Goal: Task Accomplishment & Management: Complete application form

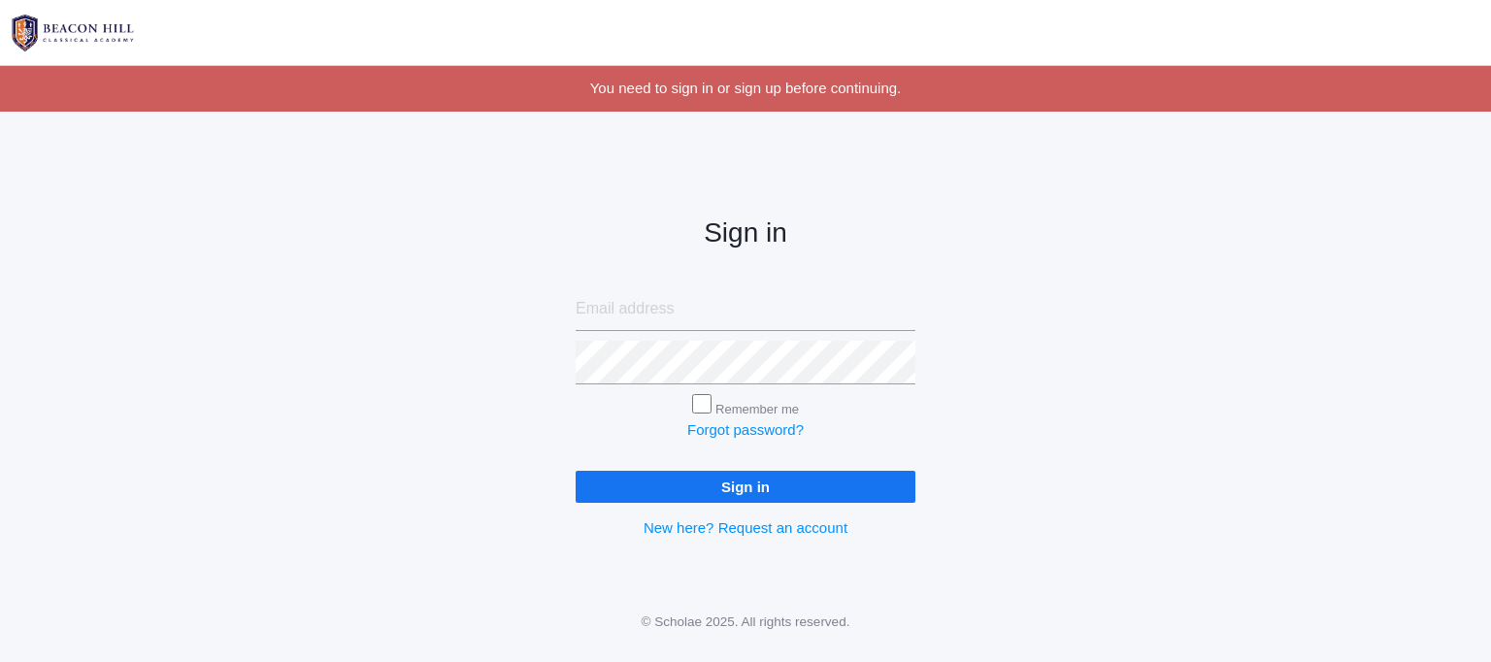
type input "mrskategregg@gmail.com"
click at [725, 481] on input "Sign in" at bounding box center [746, 487] width 340 height 32
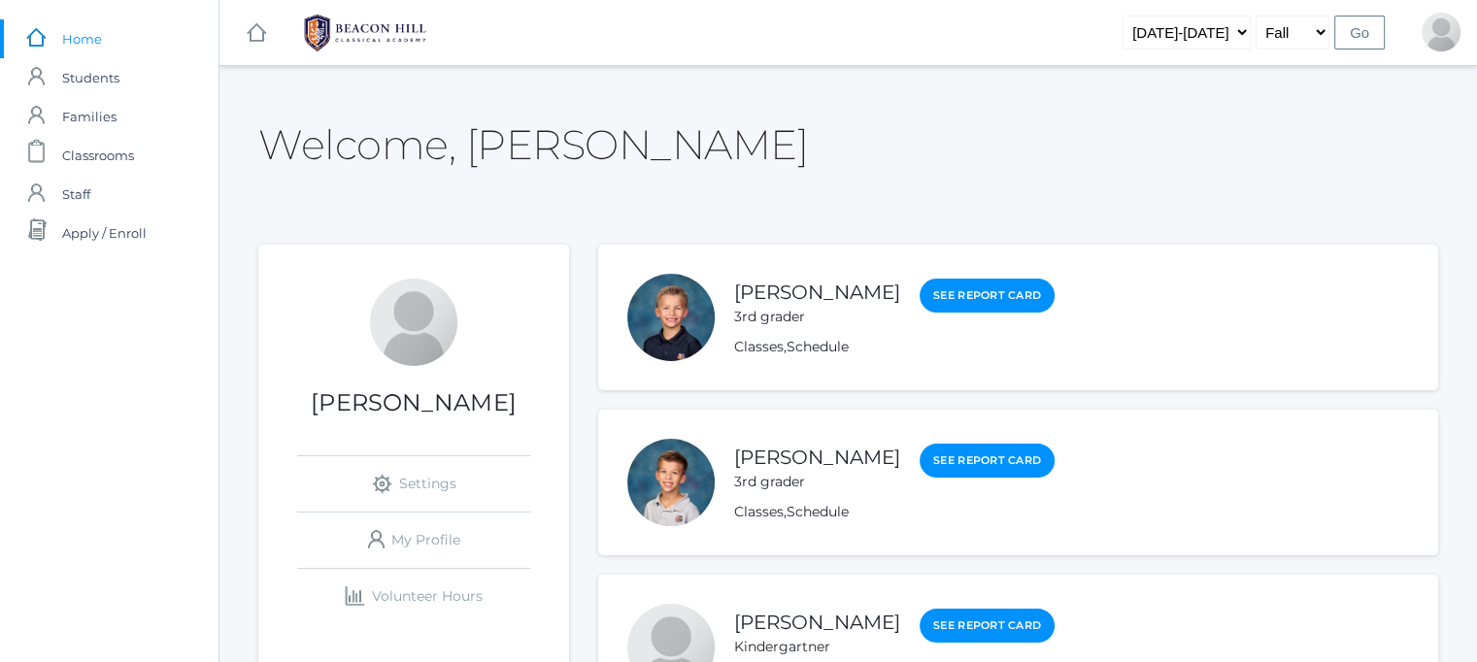
click at [84, 32] on span "Home" at bounding box center [82, 38] width 40 height 39
click at [438, 584] on link "icons/finance/bar-chart Created with Sketch. Volunteer Hours" at bounding box center [413, 596] width 233 height 55
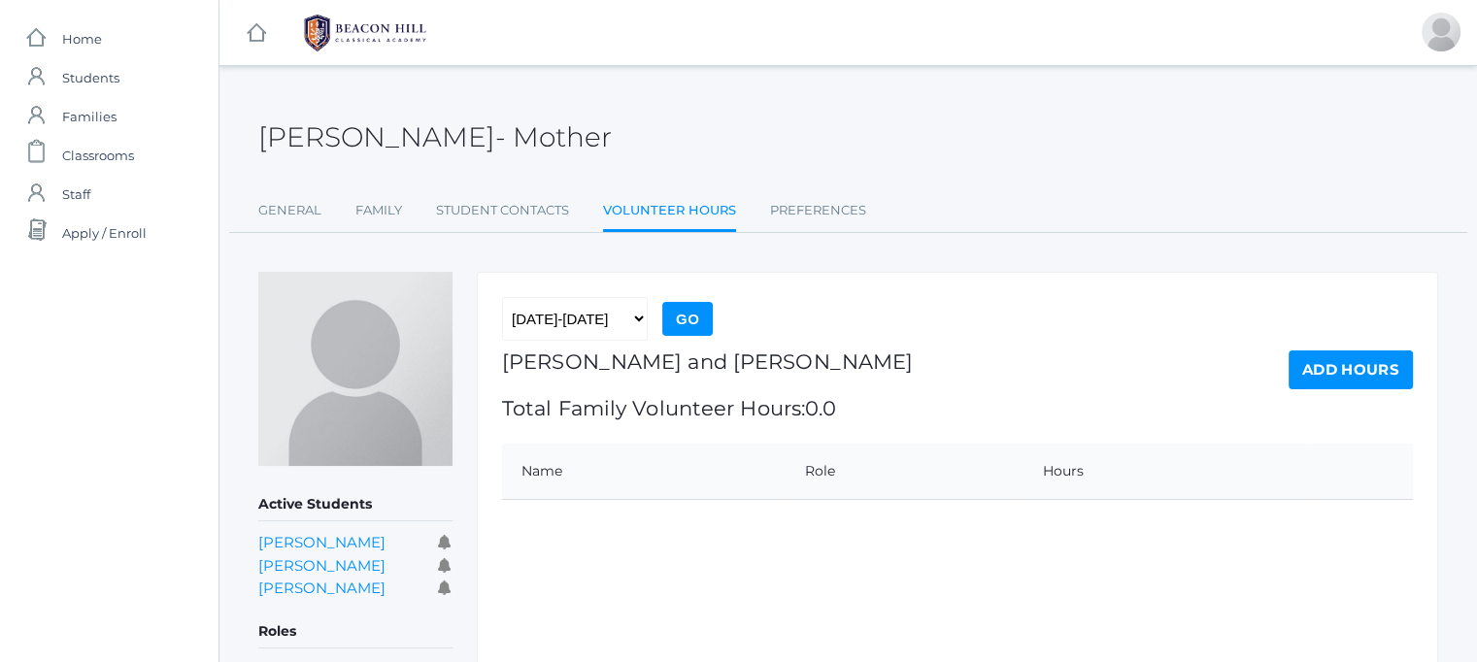
scroll to position [85, 0]
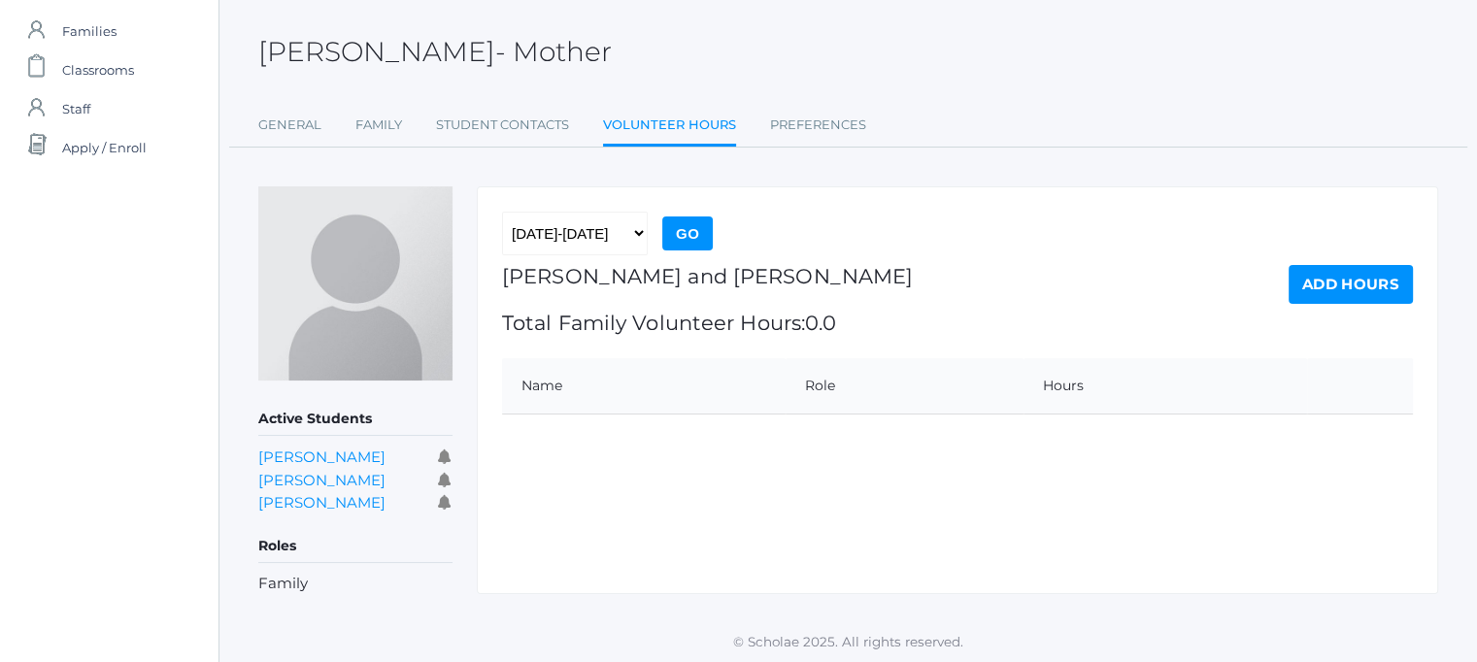
click at [1375, 282] on link "Add Hours" at bounding box center [1350, 284] width 124 height 39
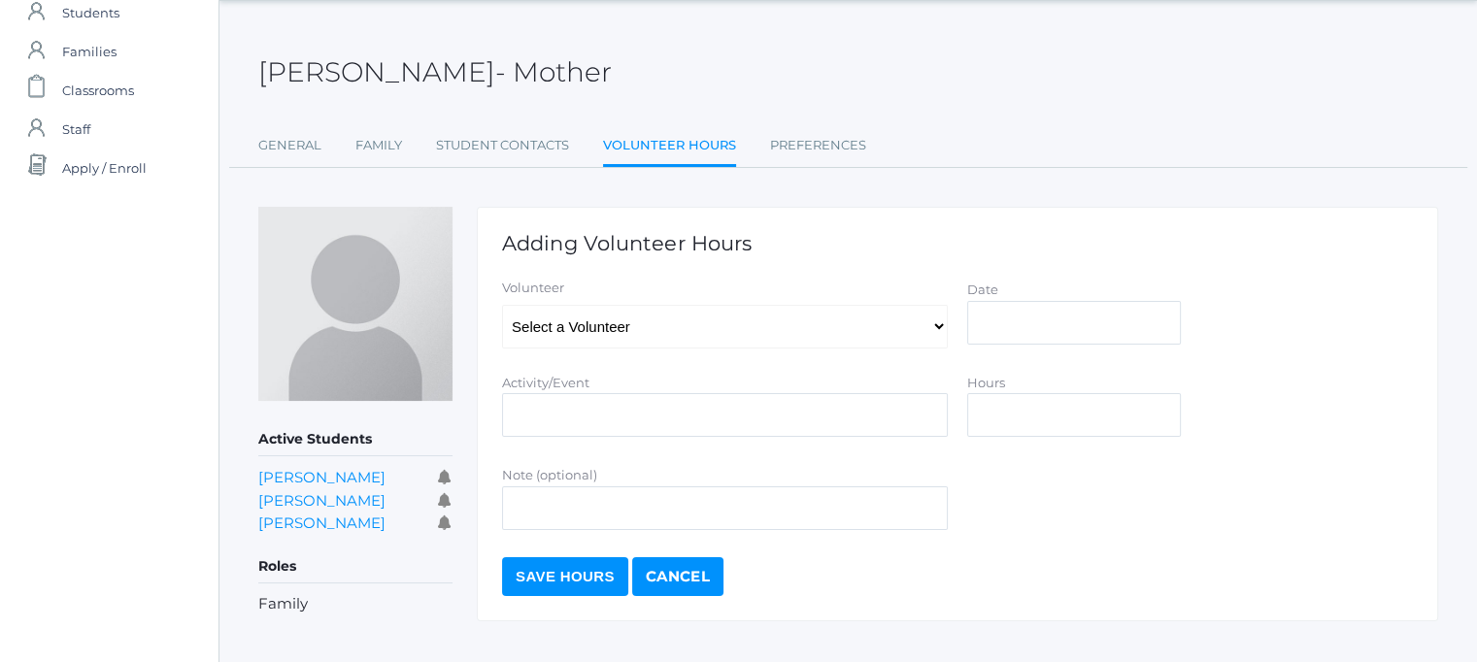
scroll to position [66, 0]
click at [835, 325] on select "Select a Volunteer Gregg, Annie Grace Gregg, Debbie Gregg, Josh Gregg, Kate Gre…" at bounding box center [725, 326] width 446 height 44
select select "3458"
click at [502, 304] on select "Select a Volunteer Gregg, Annie Grace Gregg, Debbie Gregg, Josh Gregg, Kate Gre…" at bounding box center [725, 326] width 446 height 44
click at [1010, 327] on input "Date" at bounding box center [1074, 322] width 214 height 44
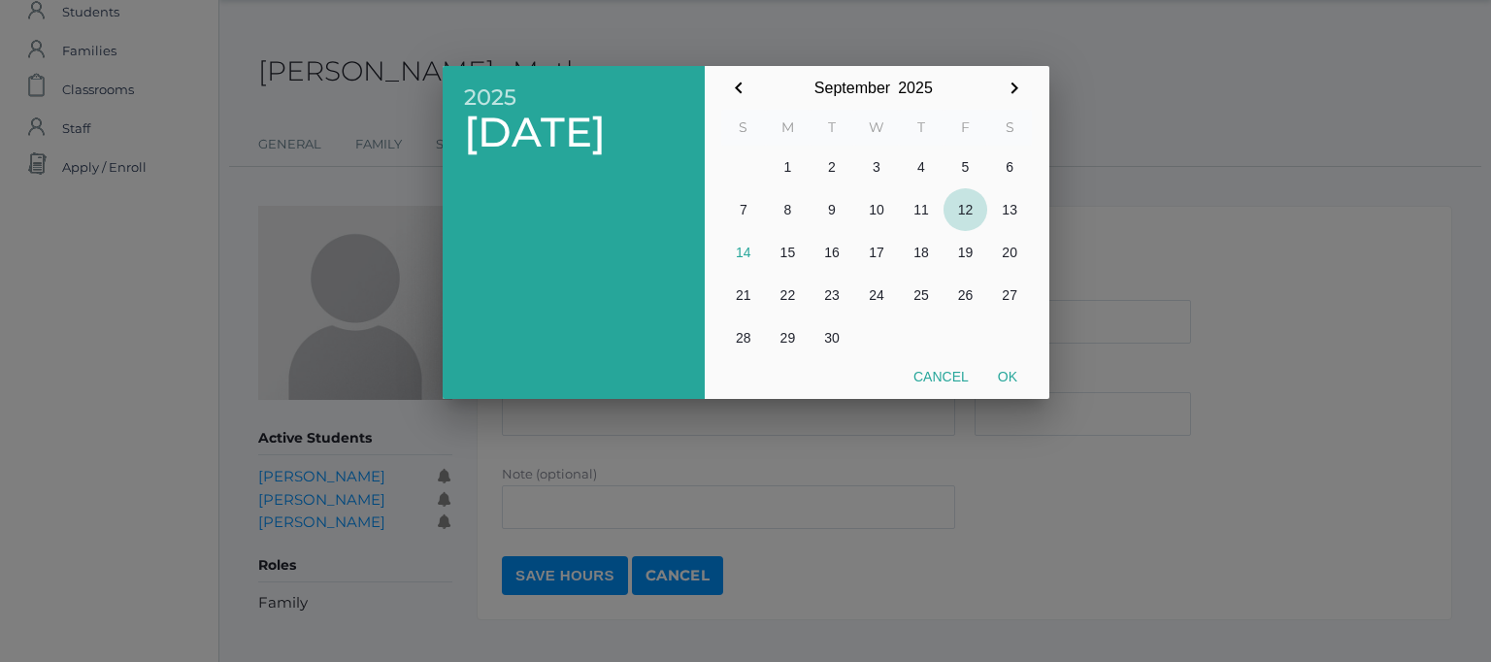
click at [962, 210] on button "12" at bounding box center [966, 209] width 45 height 43
click at [1010, 367] on button "Ok" at bounding box center [1007, 376] width 49 height 35
type input "2025-09-12"
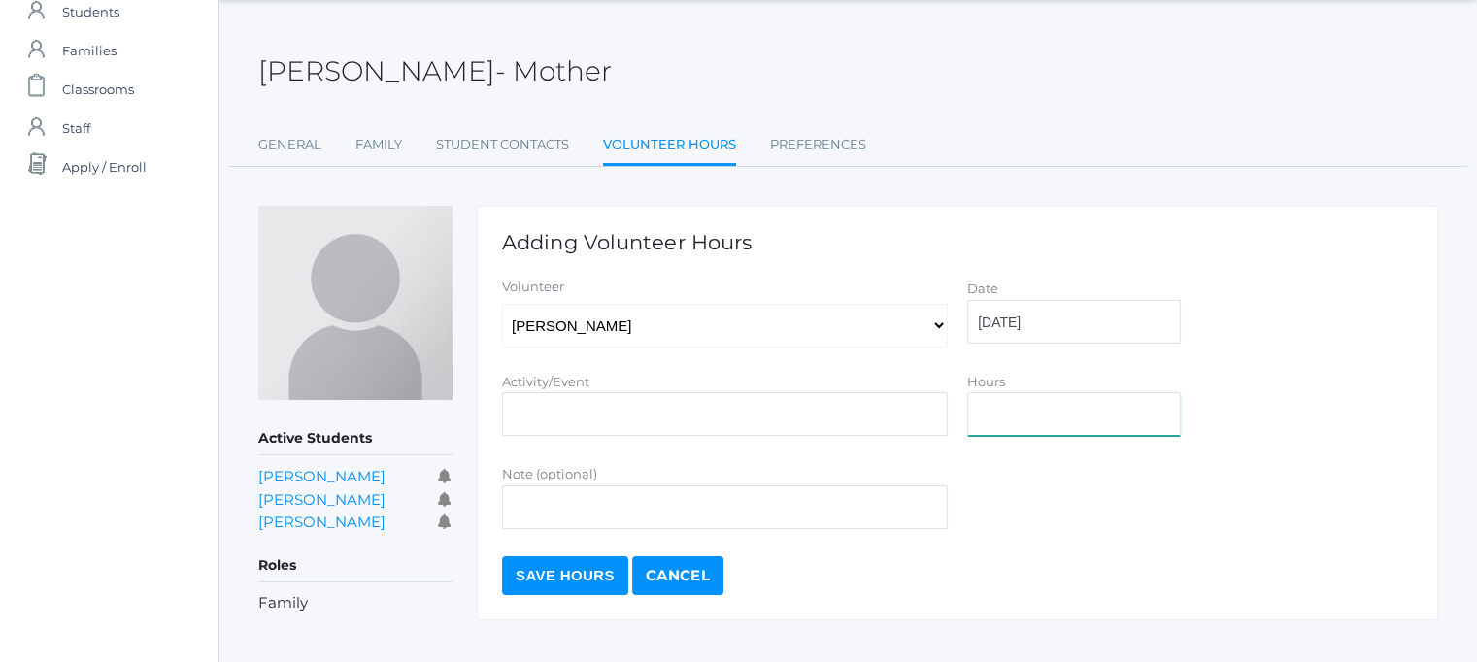
click at [1037, 417] on input "Hours" at bounding box center [1074, 414] width 214 height 44
type input "1"
click at [765, 409] on input "Activity/Event" at bounding box center [725, 414] width 446 height 44
type input "Classroom prep work"
click at [590, 587] on input "Save Hours" at bounding box center [565, 575] width 126 height 39
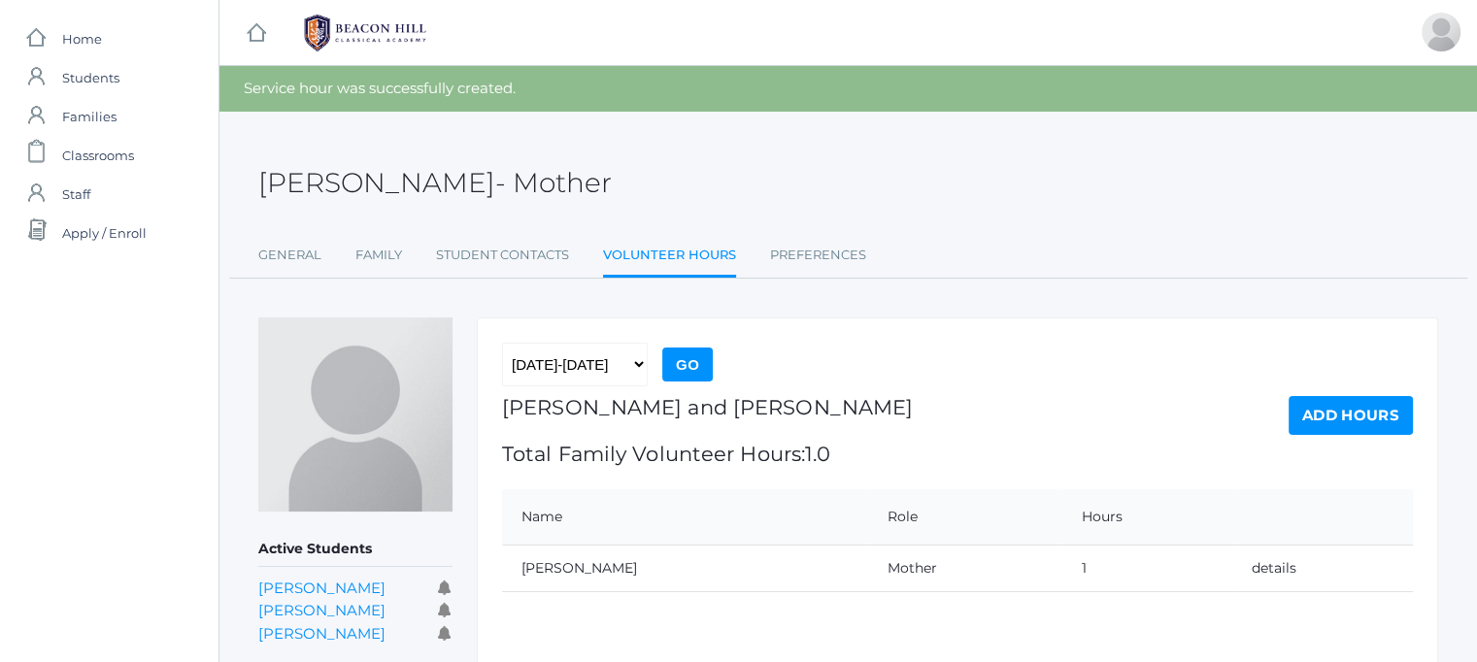
click at [940, 363] on form "2019-2020 2020-2021 2021-2022 2022-2023 2023-2024 2024-2025 2025-2026 Go" at bounding box center [957, 369] width 911 height 53
click at [1339, 411] on link "Add Hours" at bounding box center [1350, 415] width 124 height 39
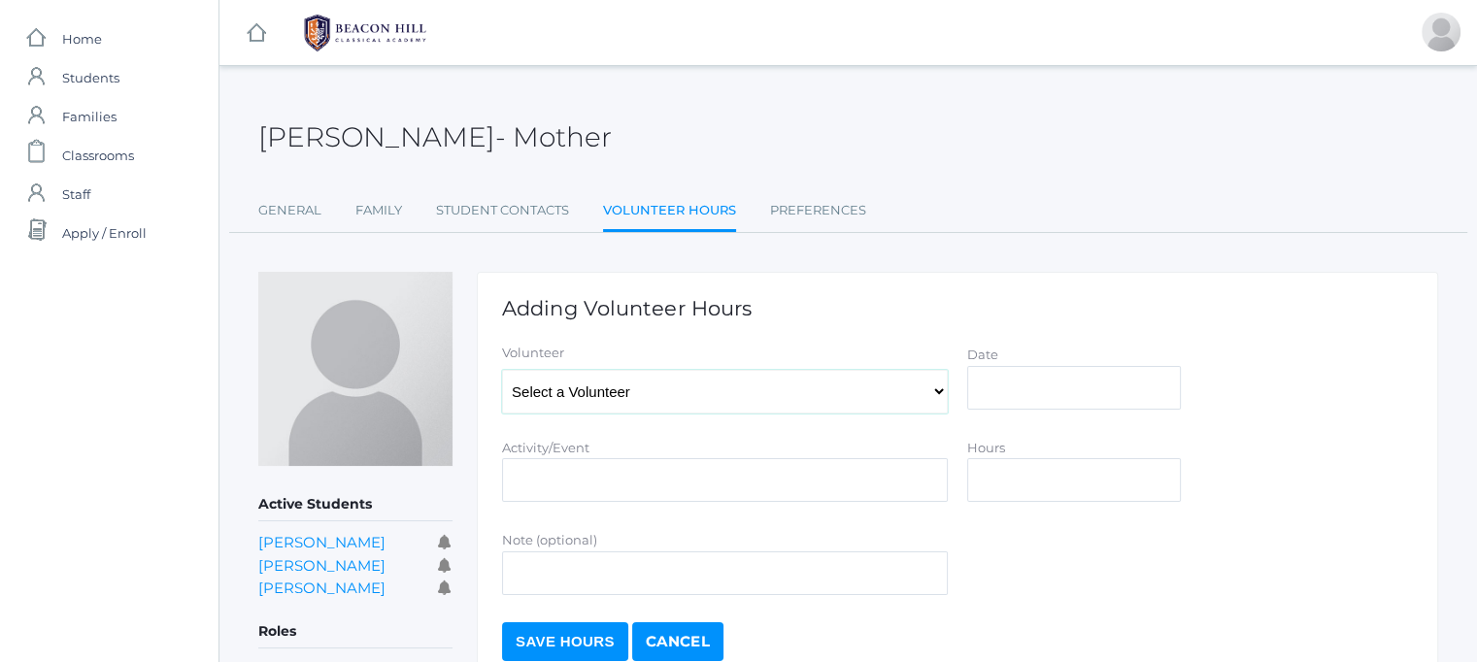
click at [872, 379] on select "Select a Volunteer Gregg, Annie Grace Gregg, Debbie Gregg, Josh Gregg, Kate Gre…" at bounding box center [725, 392] width 446 height 44
select select "3458"
click at [502, 370] on select "Select a Volunteer Gregg, Annie Grace Gregg, Debbie Gregg, Josh Gregg, Kate Gre…" at bounding box center [725, 392] width 446 height 44
click at [1011, 387] on input "Date" at bounding box center [1074, 388] width 214 height 44
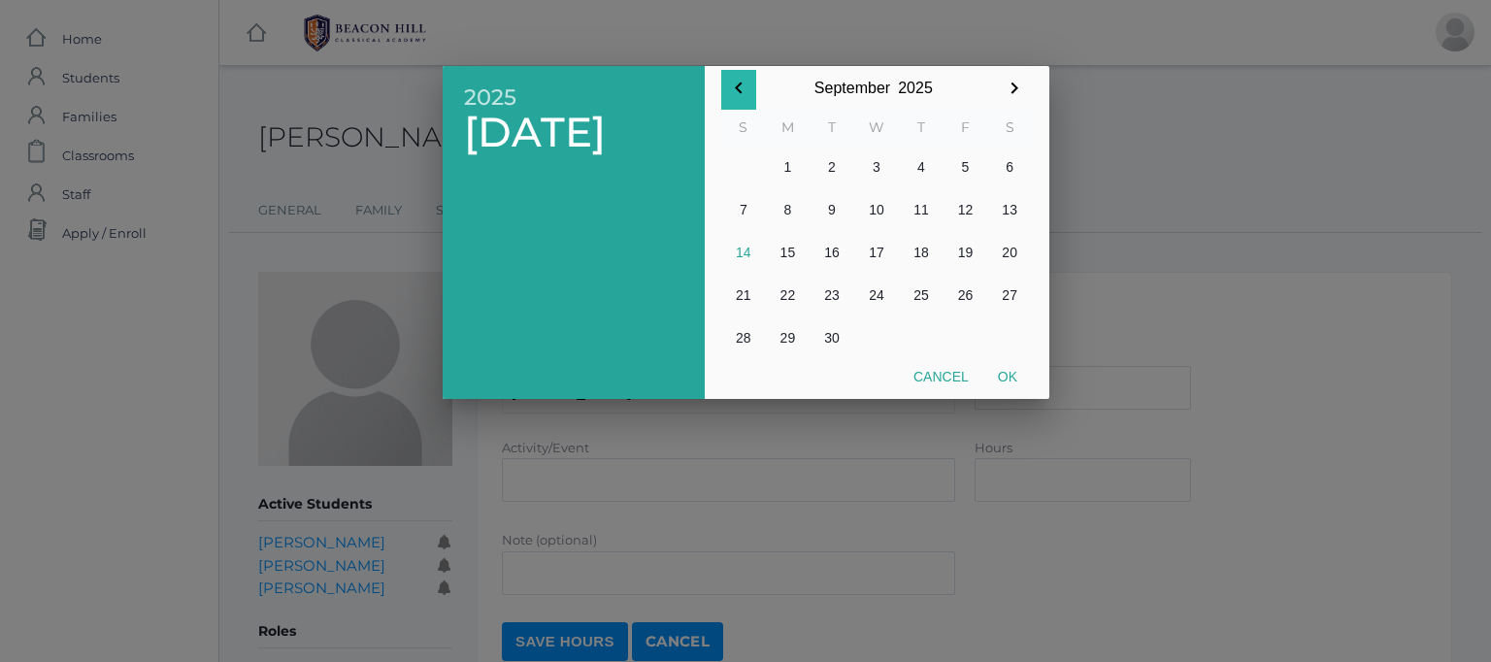
click at [736, 88] on icon "button" at bounding box center [738, 89] width 7 height 12
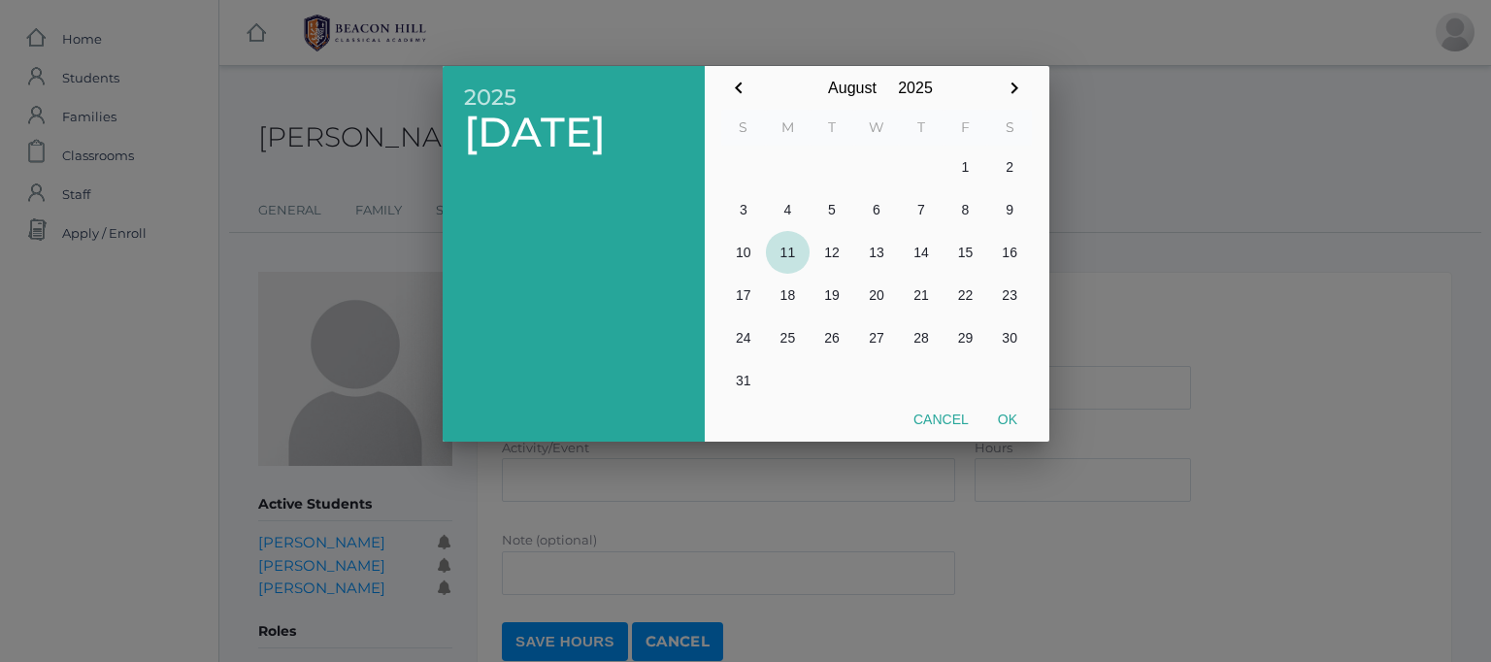
click at [780, 254] on button "11" at bounding box center [788, 252] width 45 height 43
click at [1013, 418] on button "Ok" at bounding box center [1007, 419] width 49 height 35
type input "2025-08-11"
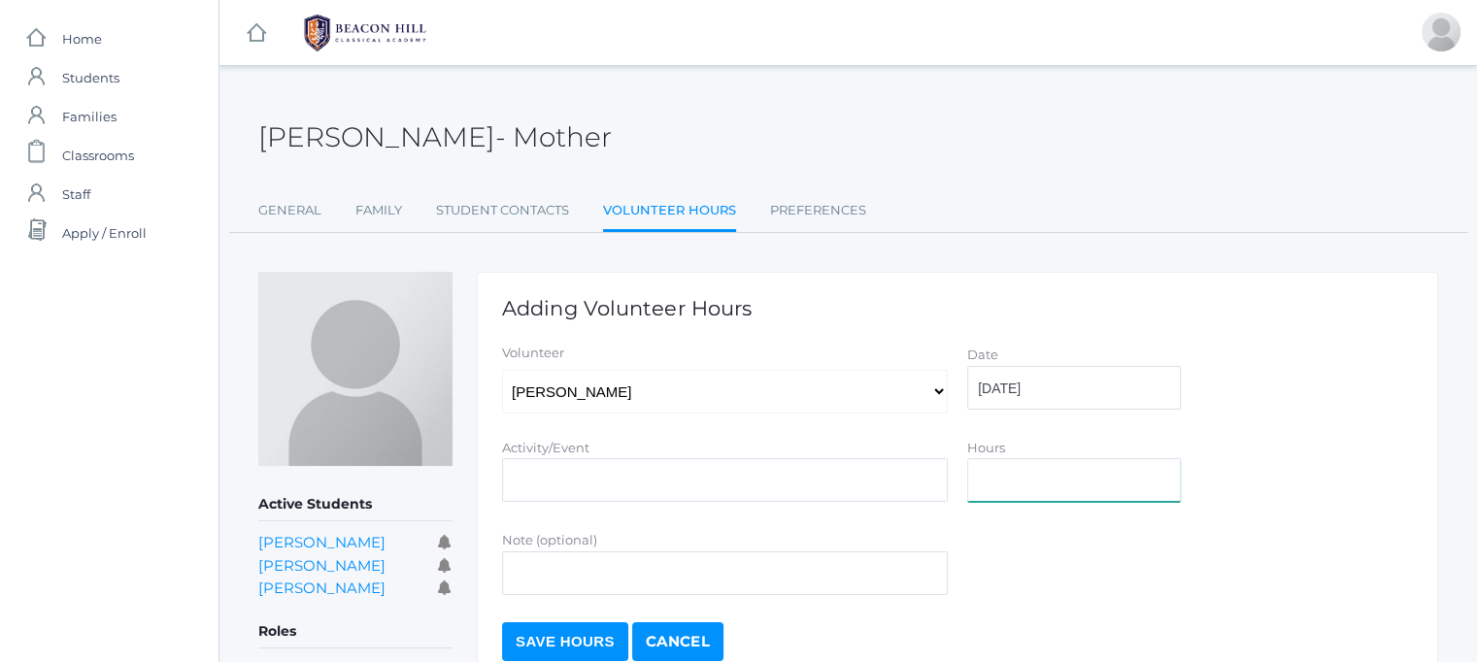
click at [1048, 482] on input "Hours" at bounding box center [1074, 480] width 214 height 44
type input "3"
click at [632, 483] on input "Activity/Event" at bounding box center [725, 480] width 446 height 44
type input "Classroom prep"
click at [581, 641] on input "Save Hours" at bounding box center [565, 641] width 126 height 39
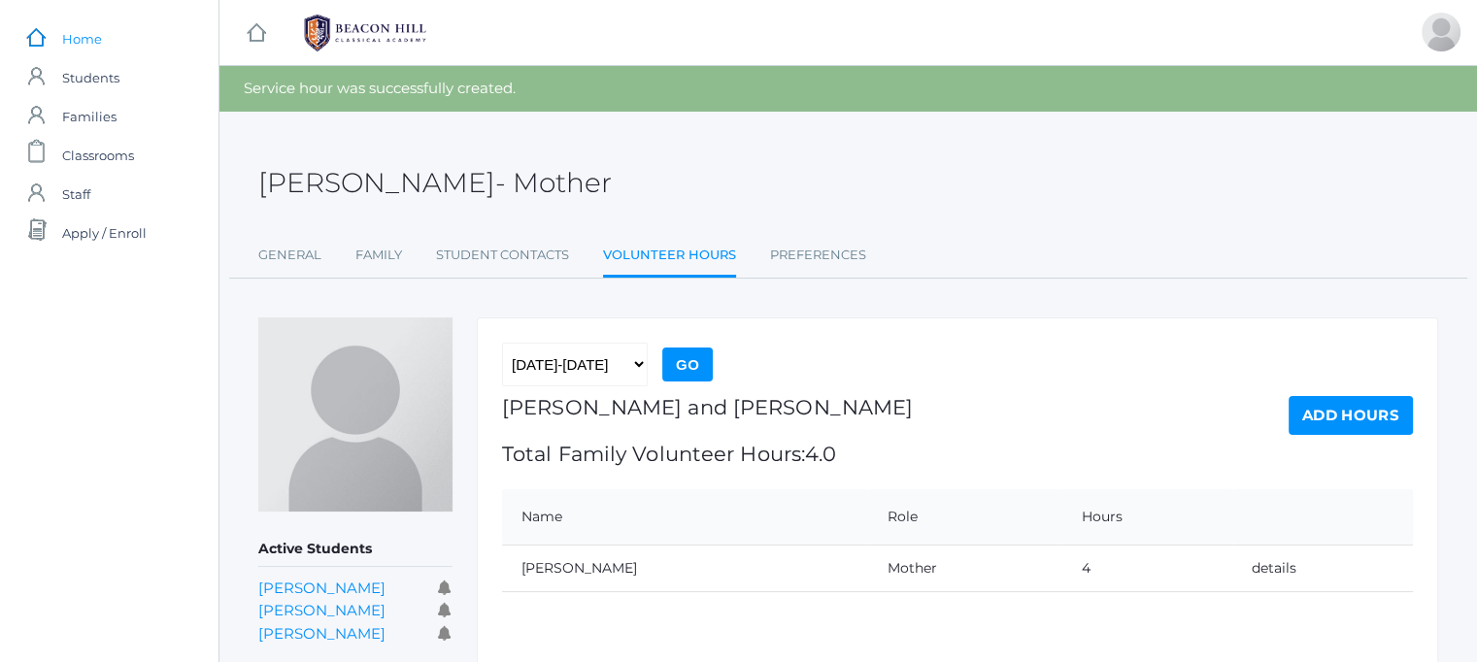
click at [66, 36] on span "Home" at bounding box center [82, 38] width 40 height 39
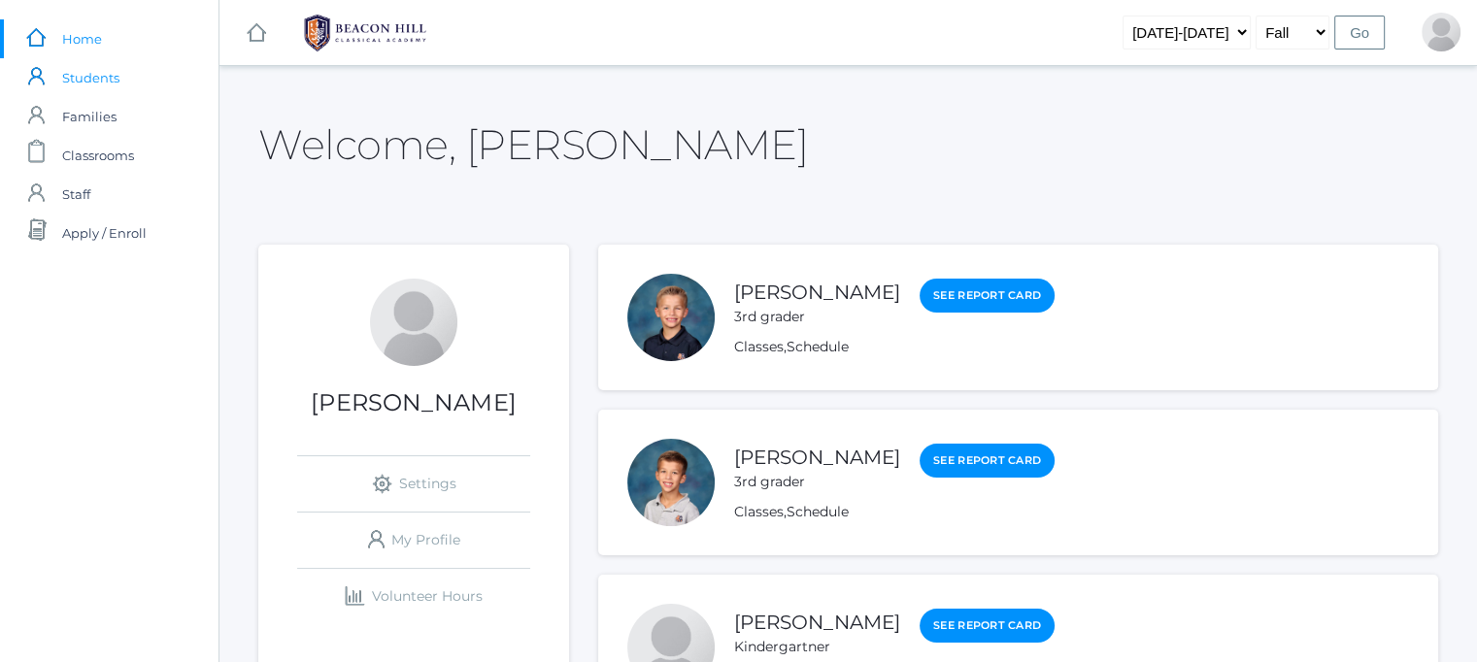
click at [92, 85] on span "Students" at bounding box center [90, 77] width 57 height 39
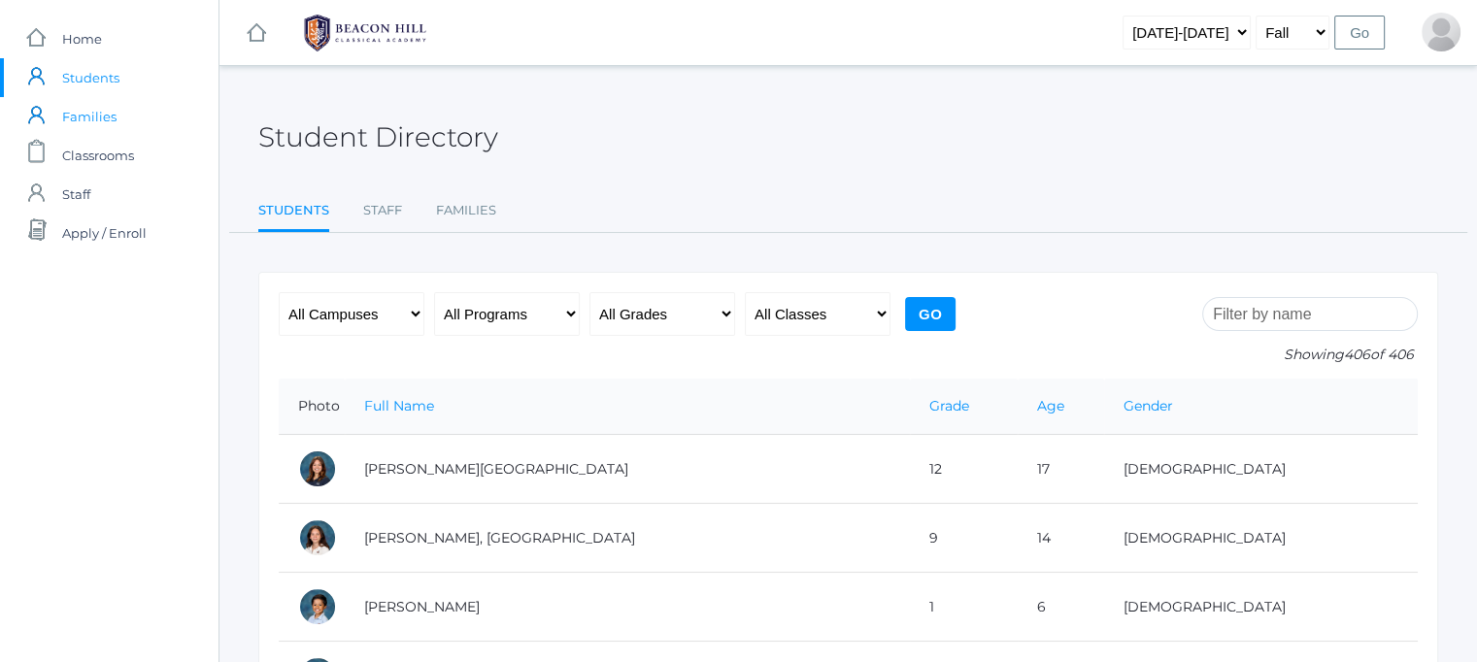
click at [93, 125] on span "Families" at bounding box center [89, 116] width 54 height 39
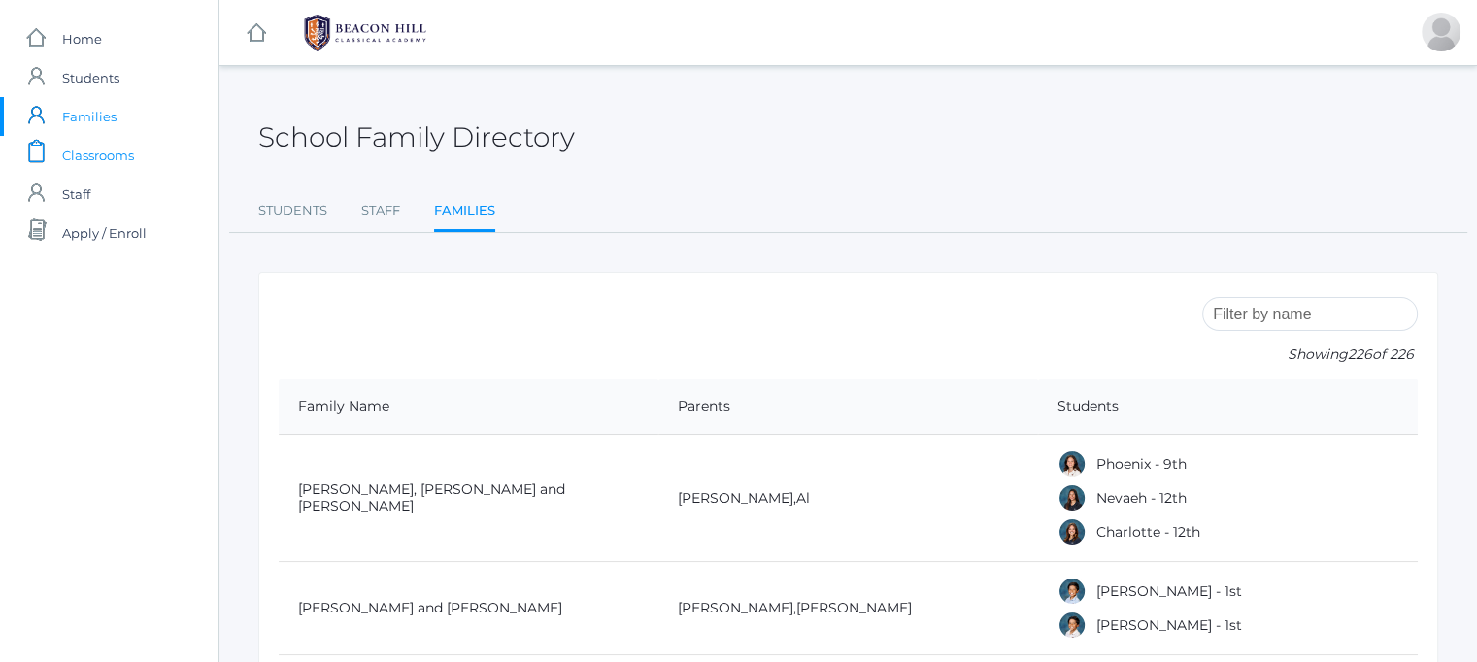
click at [97, 154] on span "Classrooms" at bounding box center [98, 155] width 72 height 39
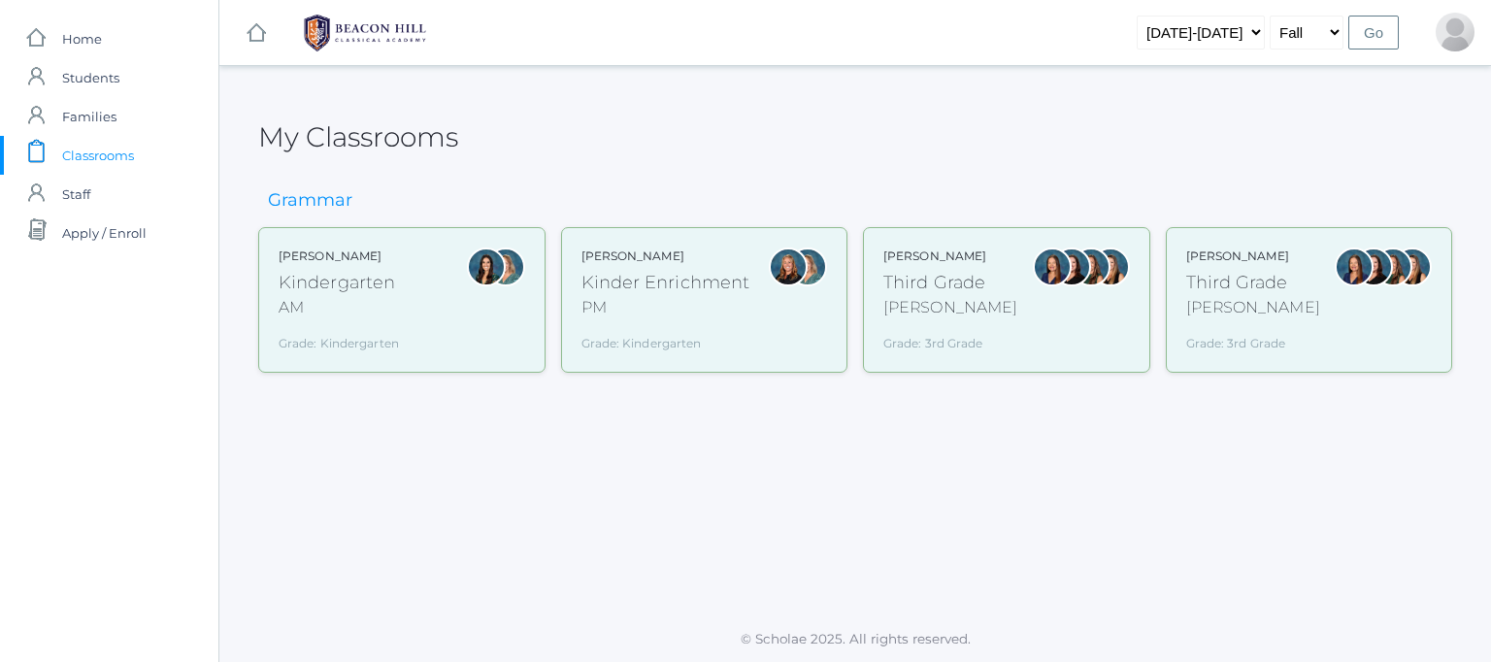
click at [350, 288] on div "Kindergarten" at bounding box center [339, 283] width 120 height 26
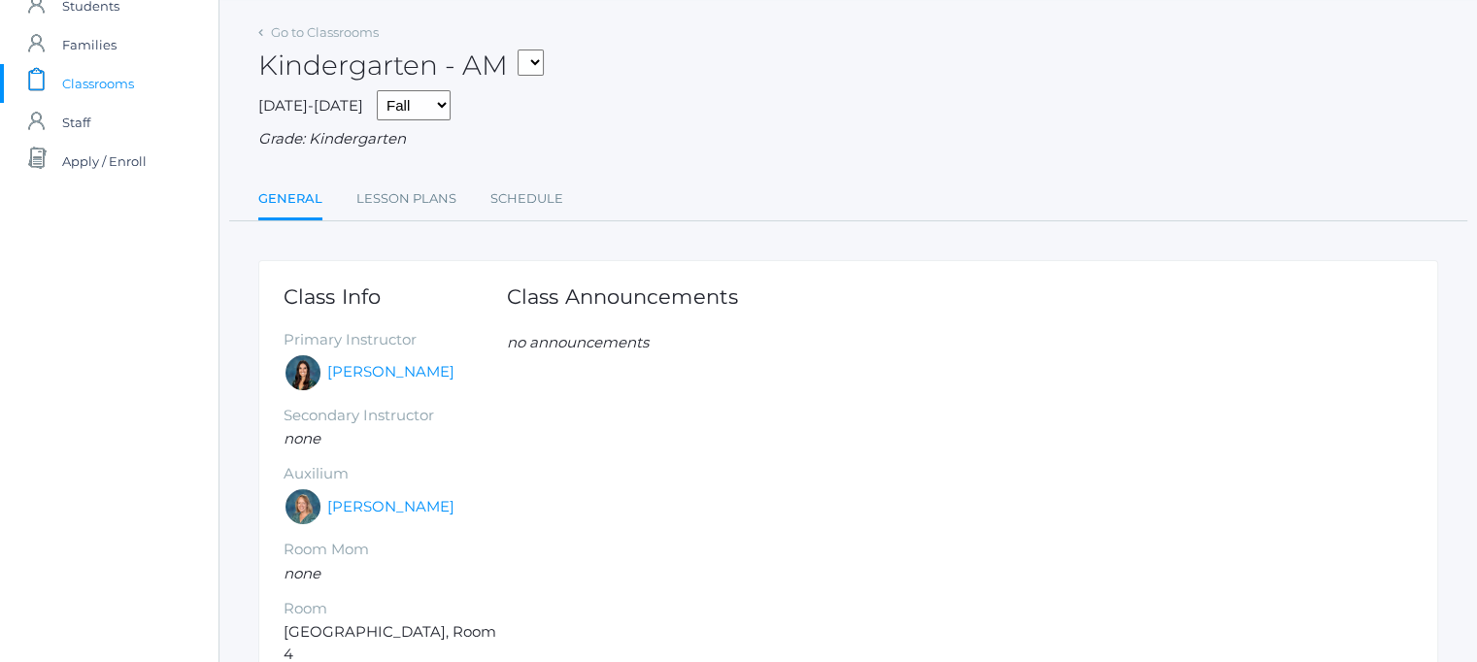
scroll to position [77, 0]
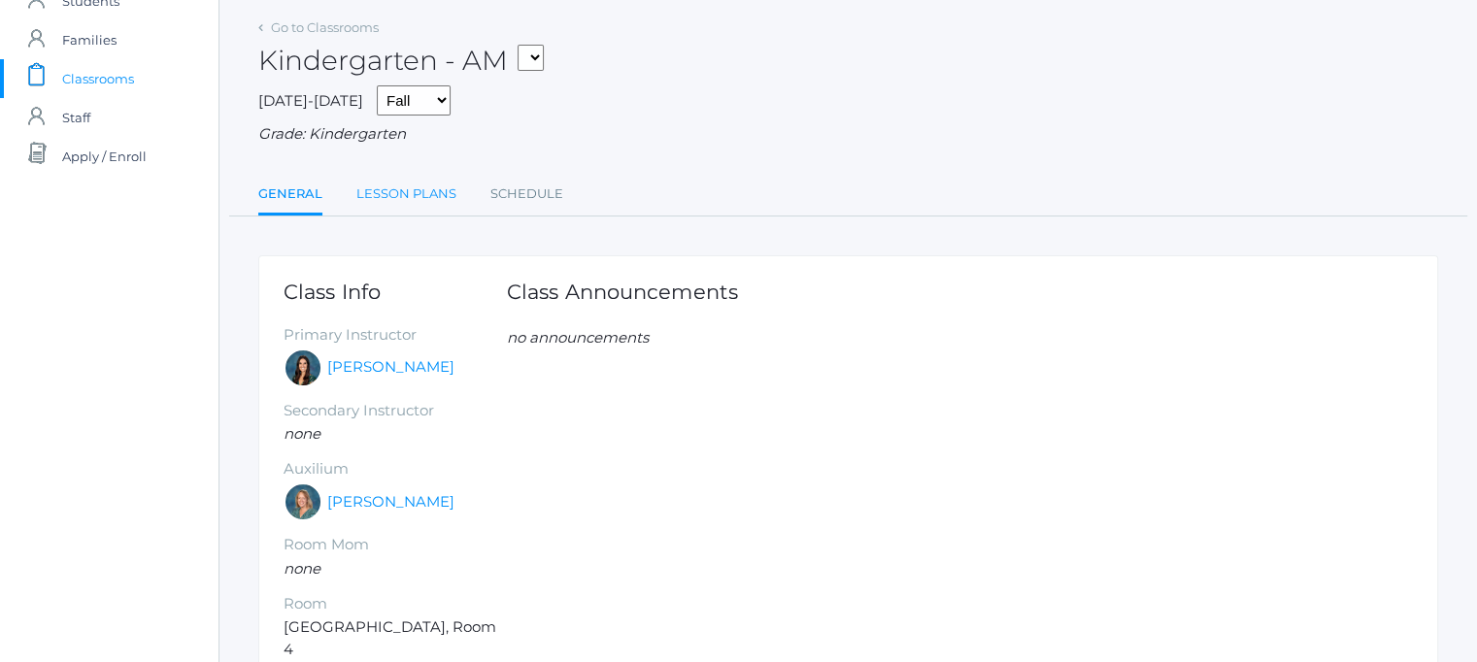
click at [414, 195] on link "Lesson Plans" at bounding box center [406, 194] width 100 height 39
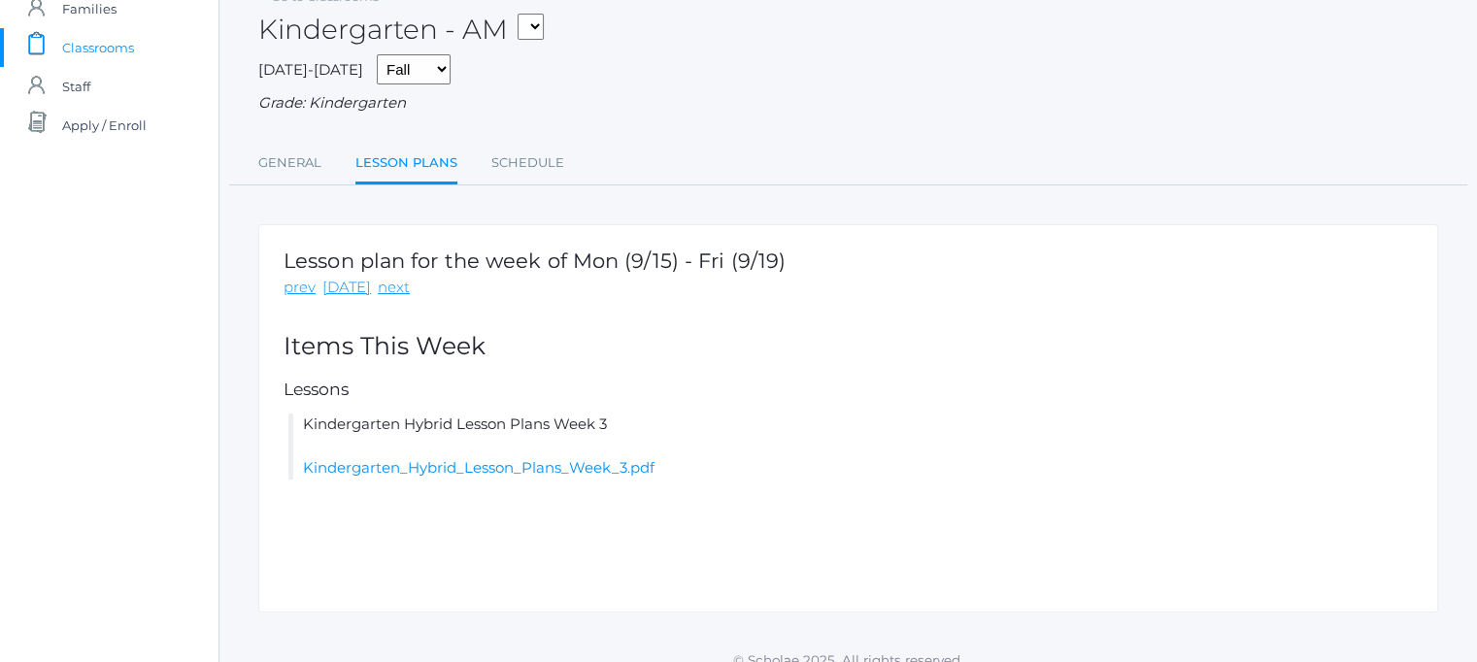
scroll to position [124, 0]
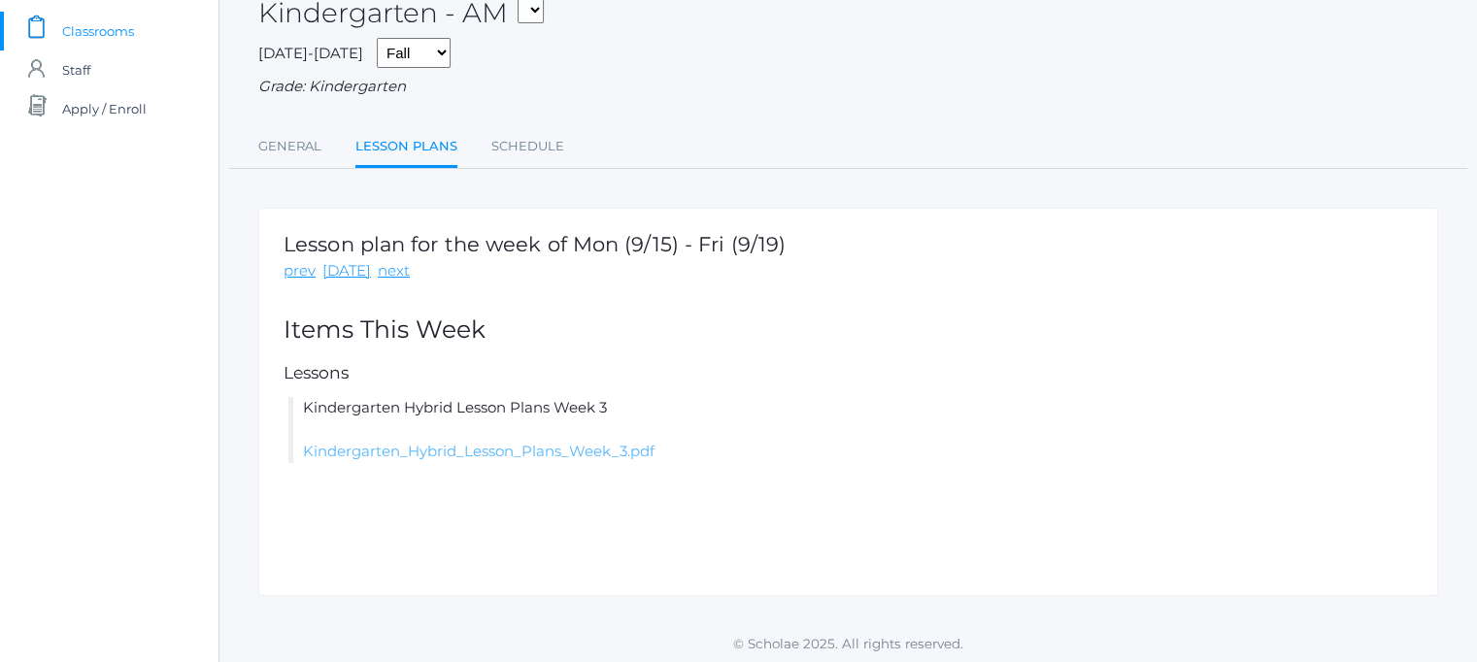
click at [520, 451] on link "Kindergarten_Hybrid_Lesson_Plans_Week_3.pdf" at bounding box center [478, 451] width 351 height 18
